Goal: Information Seeking & Learning: Learn about a topic

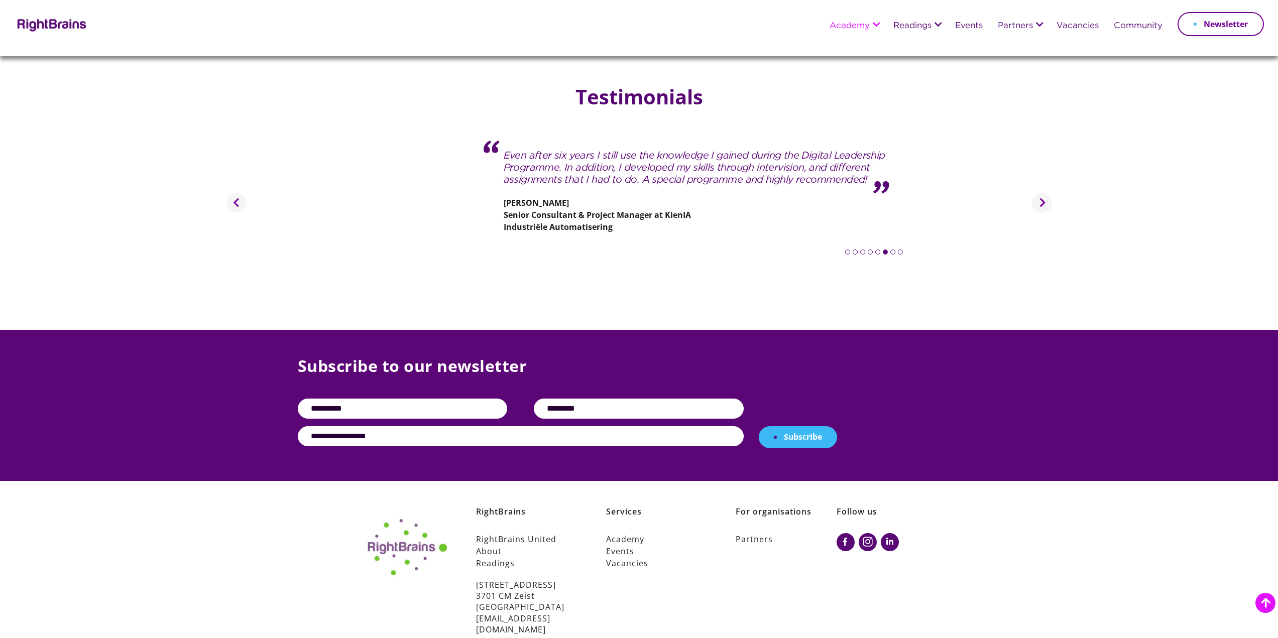
scroll to position [1581, 0]
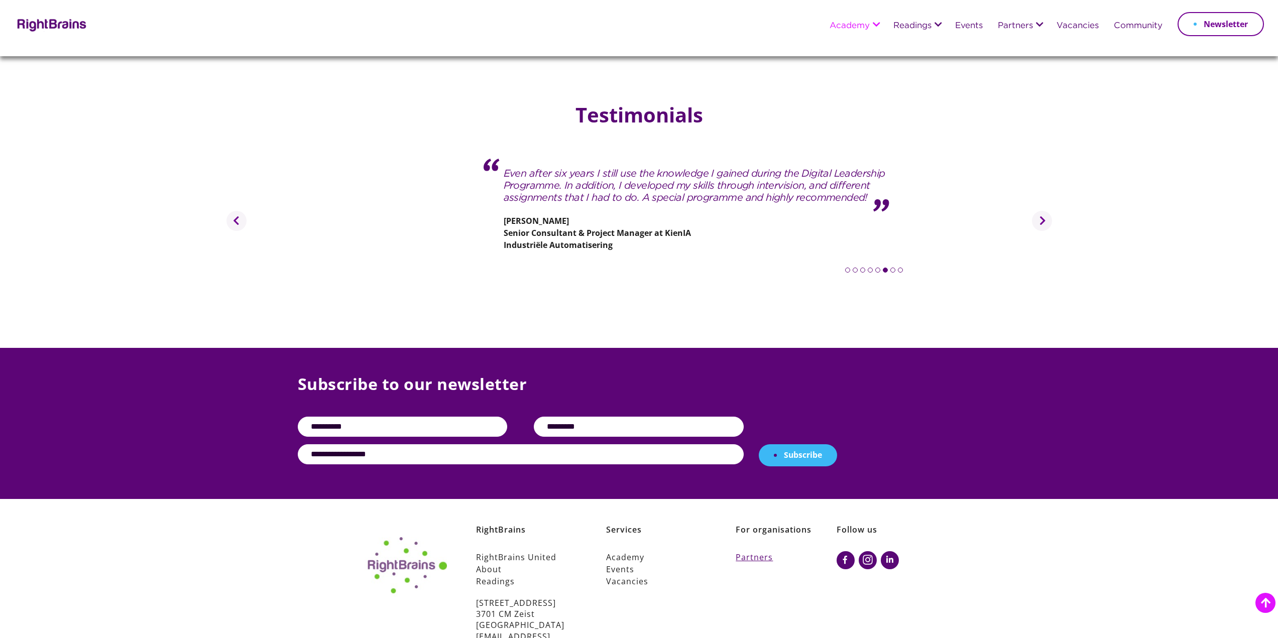
click at [743, 551] on link "Partners" at bounding box center [786, 557] width 101 height 12
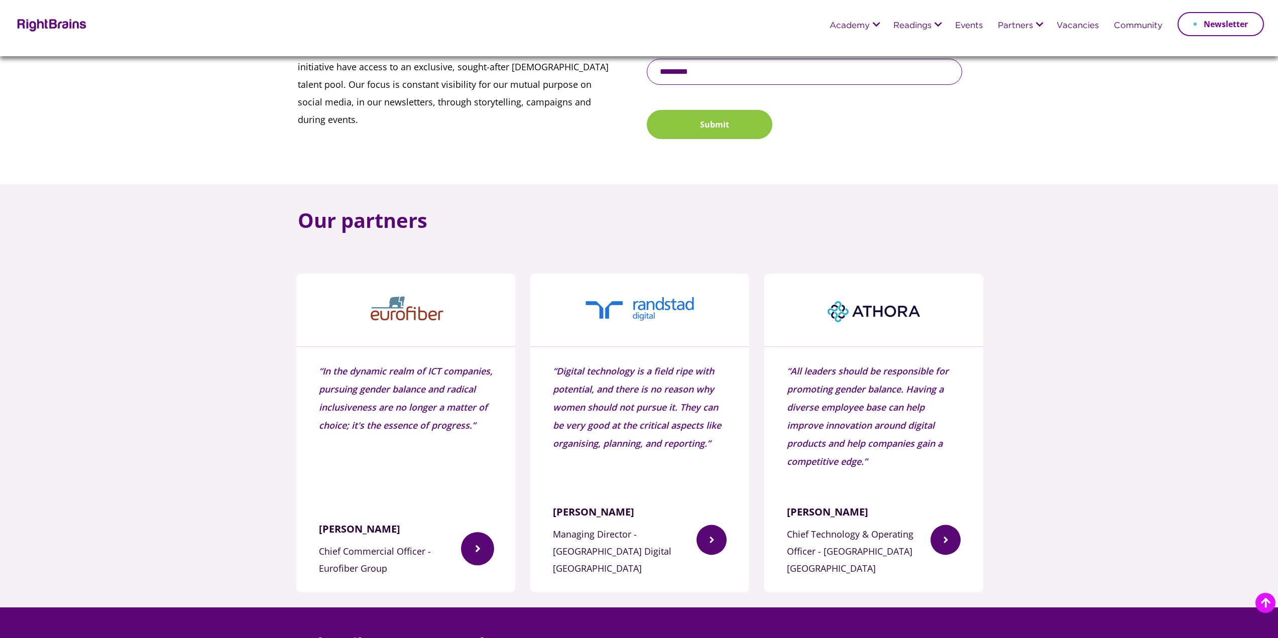
scroll to position [653, 0]
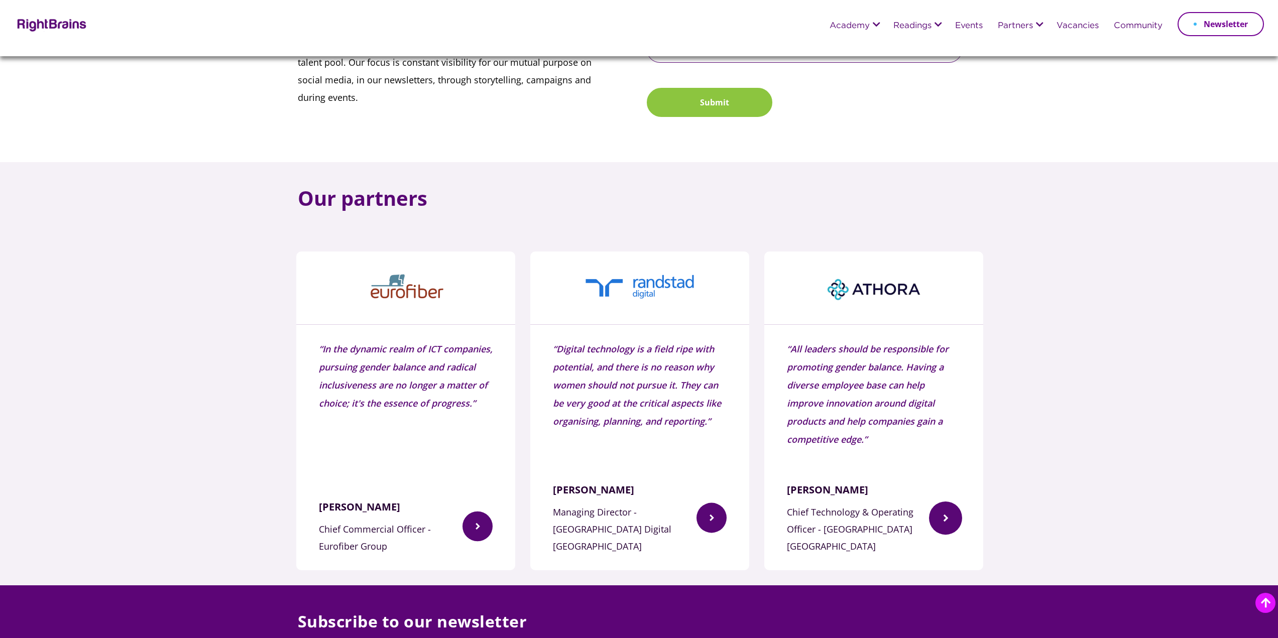
click at [951, 505] on img at bounding box center [945, 518] width 33 height 82
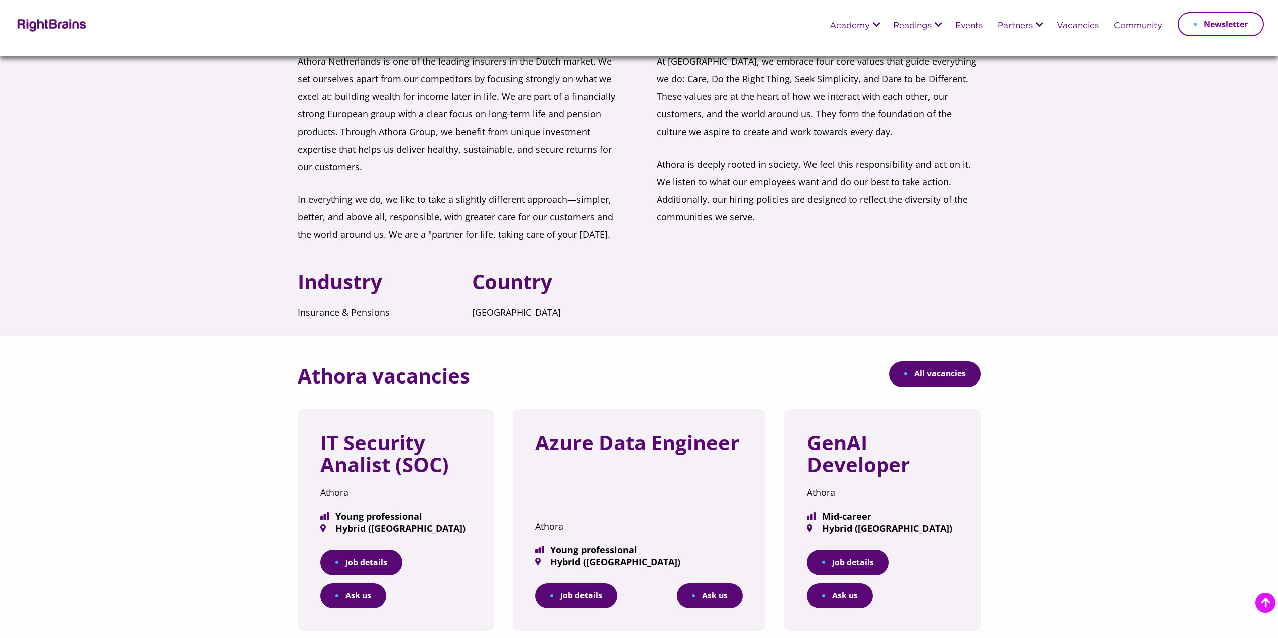
scroll to position [251, 0]
